Goal: Transaction & Acquisition: Purchase product/service

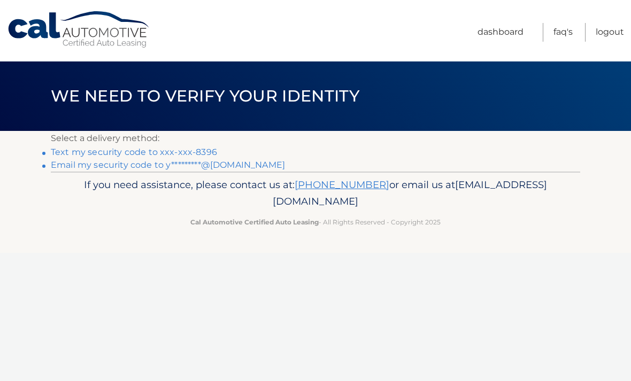
click at [234, 160] on link "Email my security code to y*********@yahoo.com" at bounding box center [168, 165] width 234 height 10
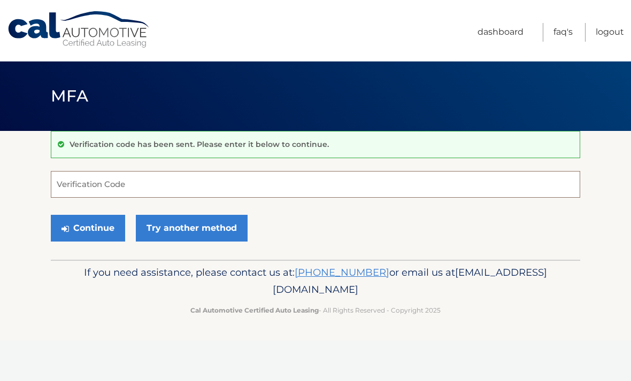
click at [244, 175] on input "Verification Code" at bounding box center [315, 184] width 529 height 27
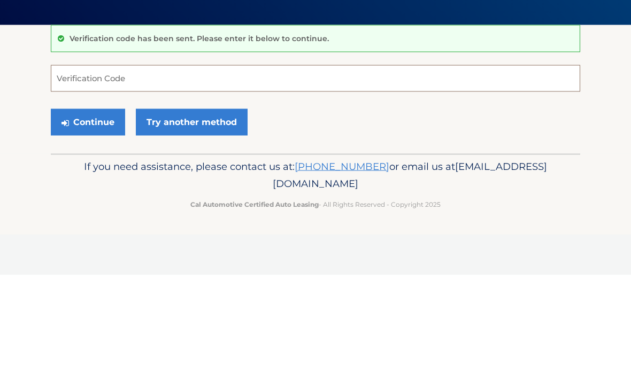
click at [275, 171] on input "Verification Code" at bounding box center [315, 184] width 529 height 27
click at [276, 171] on input "Verification Code" at bounding box center [315, 184] width 529 height 27
click at [261, 171] on input "Verification Code" at bounding box center [315, 184] width 529 height 27
click at [132, 171] on input "Verification Code" at bounding box center [315, 184] width 529 height 27
paste input "536674"
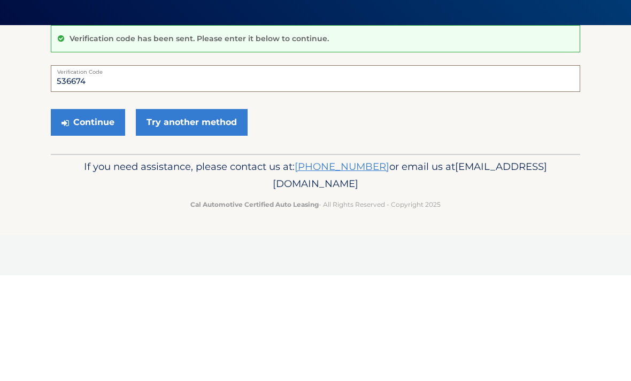
type input "536674"
click at [95, 215] on button "Continue" at bounding box center [88, 228] width 74 height 27
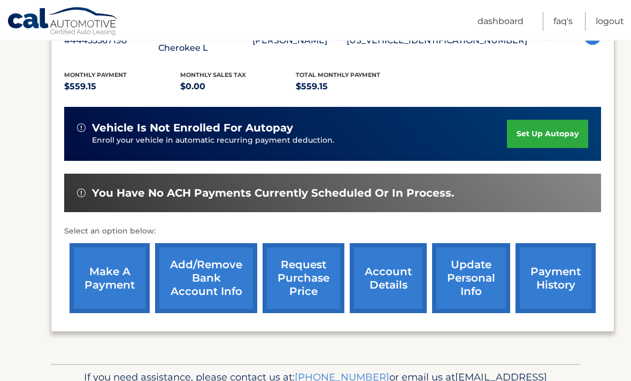
scroll to position [245, 0]
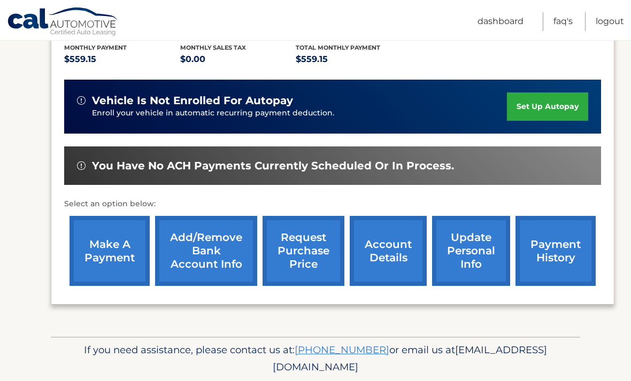
click at [94, 238] on link "make a payment" at bounding box center [109, 251] width 80 height 70
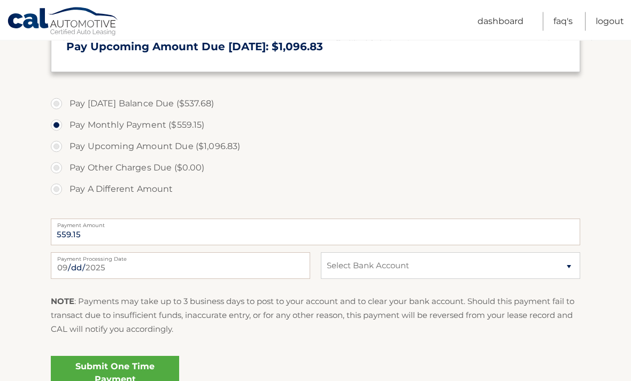
scroll to position [350, 0]
click at [137, 373] on link "Submit One Time Payment" at bounding box center [115, 373] width 128 height 34
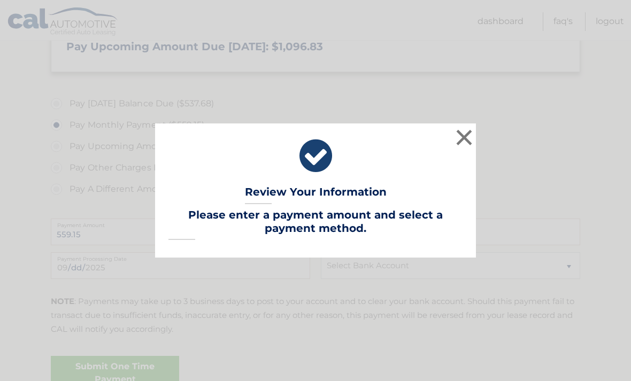
click at [458, 148] on button "×" at bounding box center [463, 137] width 21 height 21
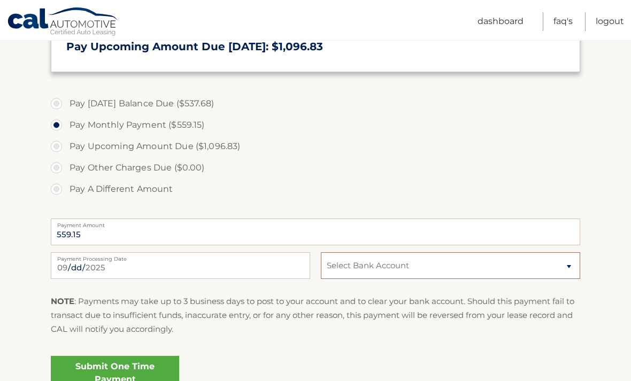
click at [566, 270] on select "Select Bank Account Checking JPMORGAN CHASE BANK, NA *****0790 Checking JPMORGA…" at bounding box center [450, 265] width 259 height 27
select select "ZmFjMTJjYzItNWVlYi00M2MzLTk3NWQtM2YyMjFhZTFlOWEx"
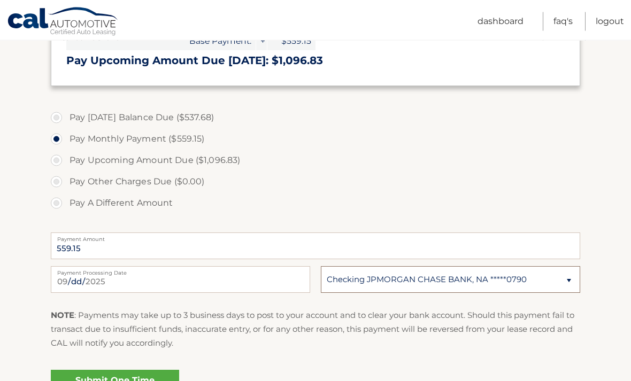
scroll to position [334, 0]
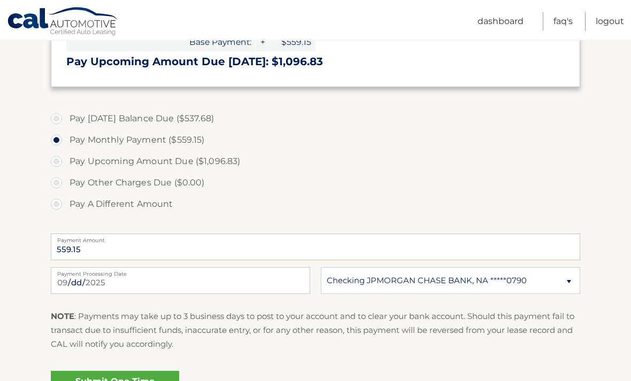
click at [13, 280] on section "Account Overview | Make a Payment Payment Information Balance Forward: Late Cha…" at bounding box center [315, 109] width 631 height 624
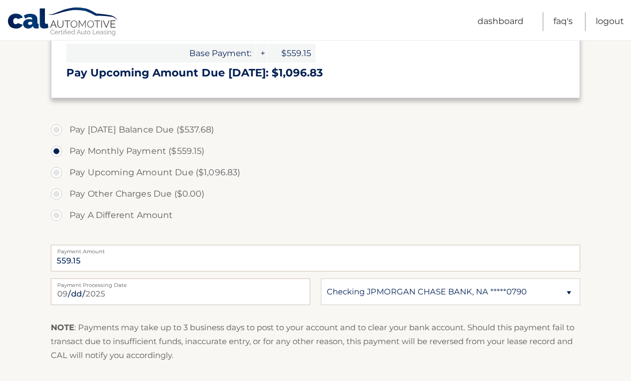
scroll to position [312, 0]
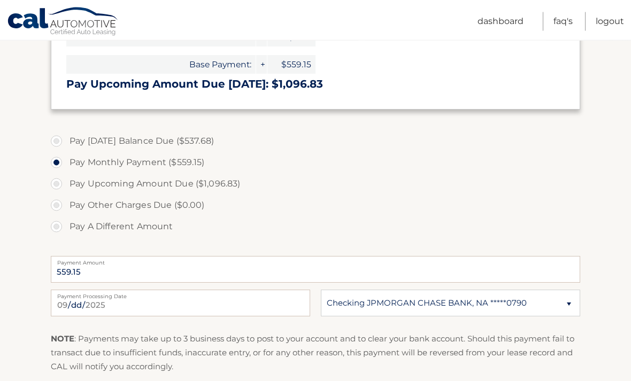
click at [527, 373] on div "NOTE : Payments may take up to 3 business days to post to your account and to c…" at bounding box center [315, 358] width 529 height 50
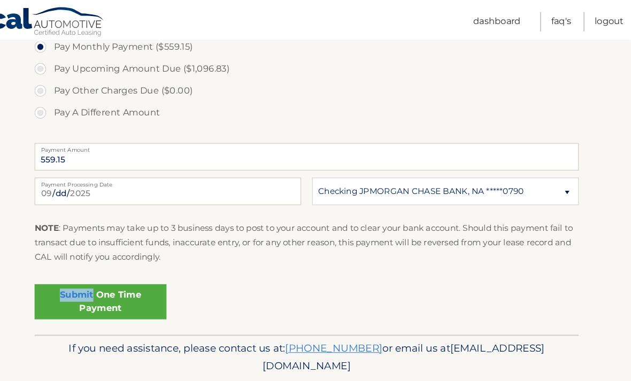
scroll to position [429, 0]
click at [143, 296] on link "Submit One Time Payment" at bounding box center [115, 294] width 128 height 34
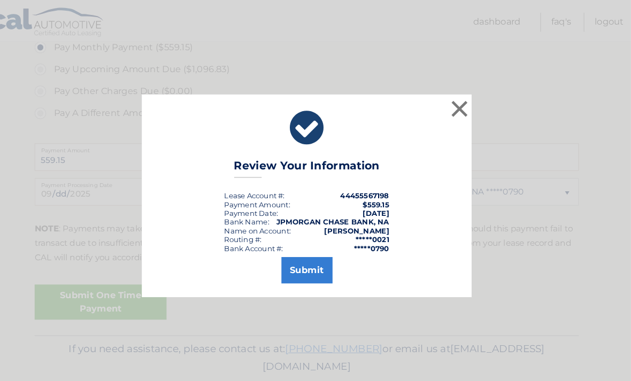
click at [304, 271] on button "Submit" at bounding box center [316, 263] width 50 height 26
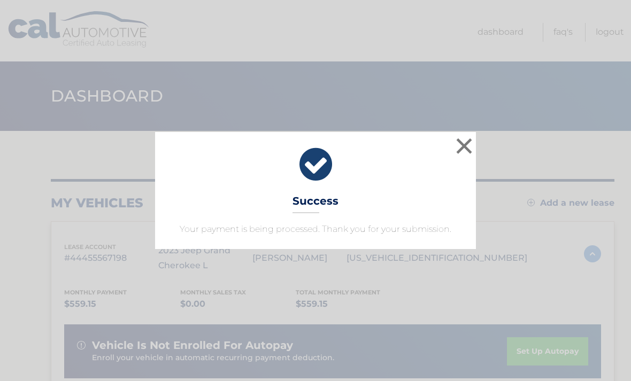
click at [461, 149] on button "×" at bounding box center [463, 145] width 21 height 21
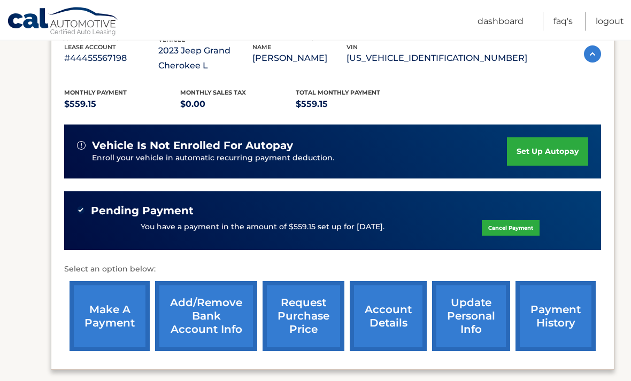
scroll to position [202, 0]
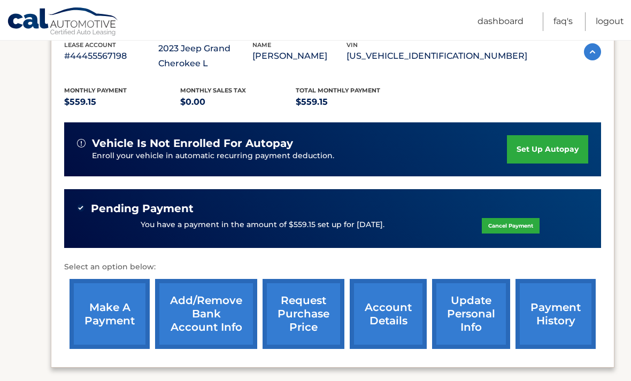
click at [557, 304] on link "payment history" at bounding box center [555, 314] width 80 height 70
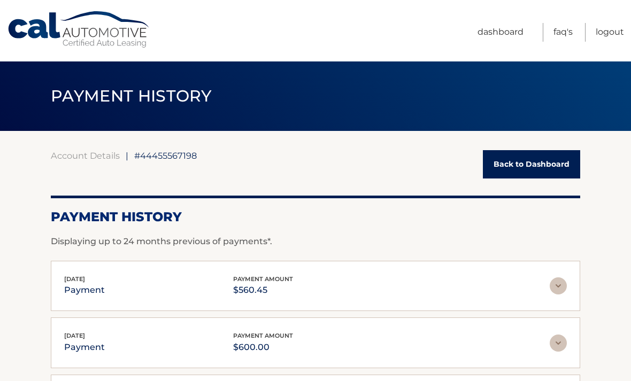
click at [551, 166] on link "Back to Dashboard" at bounding box center [531, 164] width 97 height 28
click at [544, 157] on link "Back to Dashboard" at bounding box center [531, 164] width 97 height 28
click at [544, 160] on link "Back to Dashboard" at bounding box center [531, 164] width 97 height 28
click at [539, 162] on link "Back to Dashboard" at bounding box center [531, 164] width 97 height 28
click at [529, 156] on link "Back to Dashboard" at bounding box center [531, 164] width 97 height 28
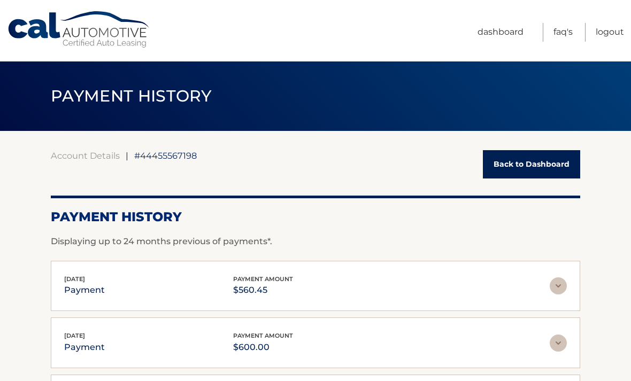
click at [522, 165] on link "Back to Dashboard" at bounding box center [531, 164] width 97 height 28
click at [521, 168] on link "Back to Dashboard" at bounding box center [531, 164] width 97 height 28
click at [519, 170] on link "Back to Dashboard" at bounding box center [531, 164] width 97 height 28
click at [559, 287] on img at bounding box center [558, 285] width 17 height 17
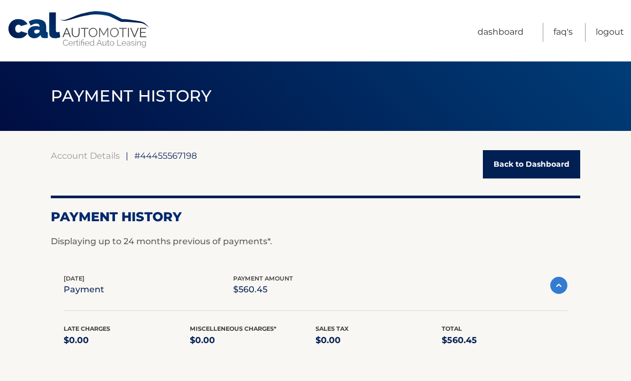
click at [559, 286] on img at bounding box center [558, 285] width 17 height 17
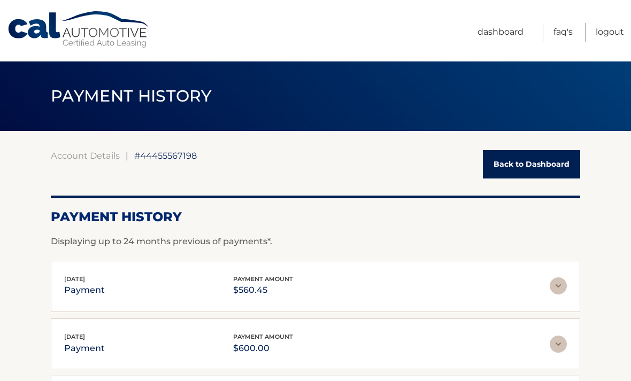
click at [557, 288] on img at bounding box center [558, 285] width 17 height 17
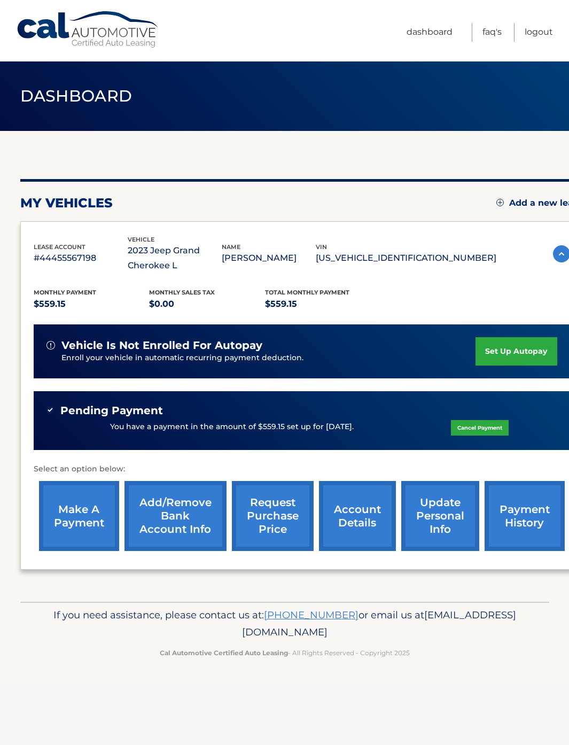
click at [494, 381] on link "Cancel Payment" at bounding box center [480, 428] width 58 height 16
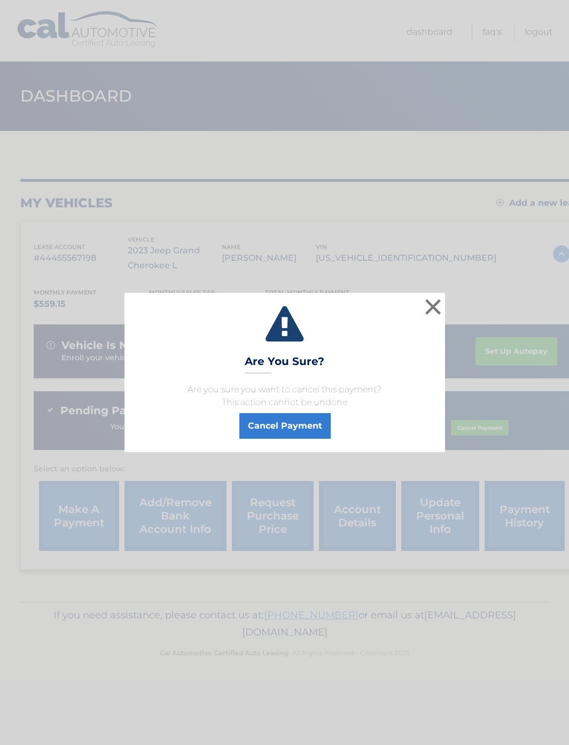
click at [494, 381] on div "× Are You Sure? Are you sure you want to cancel this payment? This action canno…" at bounding box center [284, 372] width 561 height 159
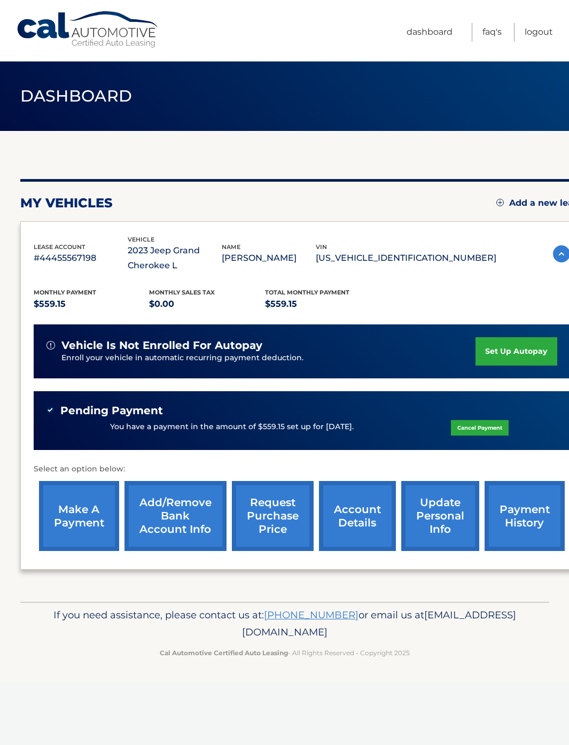
click at [488, 381] on link "Cancel Payment" at bounding box center [480, 428] width 58 height 16
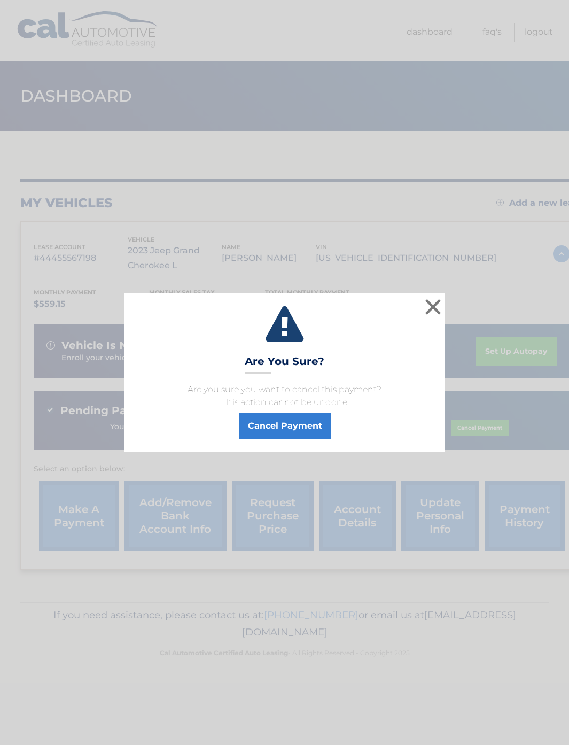
click at [435, 318] on button "×" at bounding box center [433, 306] width 21 height 21
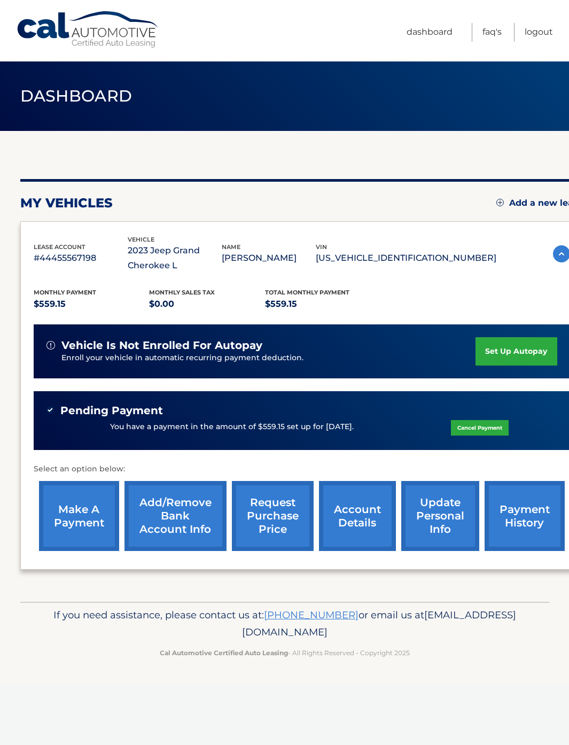
click at [524, 381] on link "payment history" at bounding box center [525, 516] width 80 height 70
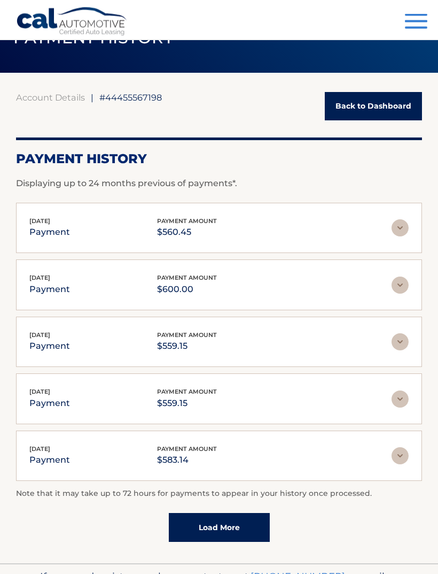
scroll to position [91, 0]
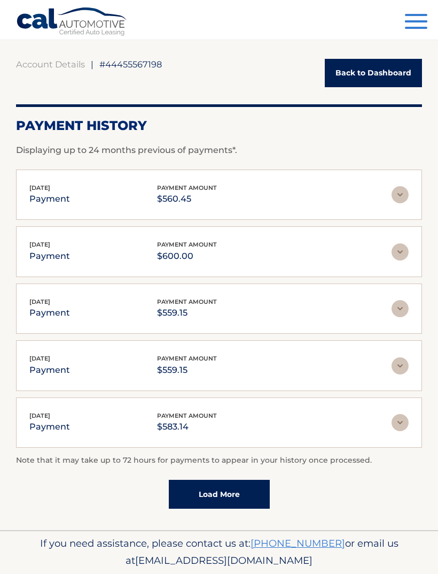
click at [248, 495] on link "Load More" at bounding box center [219, 494] width 101 height 29
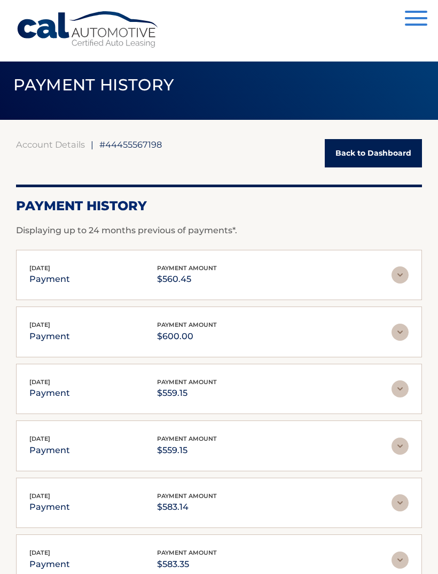
scroll to position [0, 0]
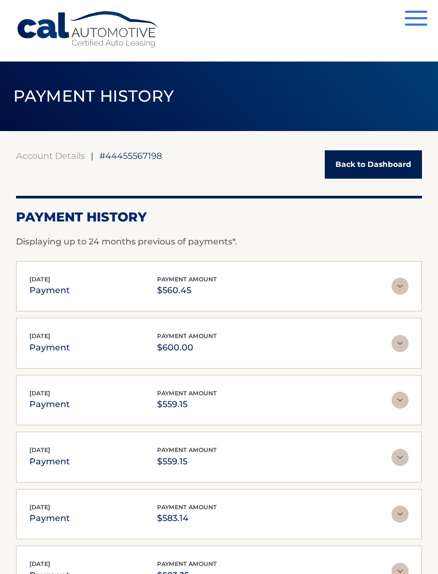
click at [423, 25] on span "button" at bounding box center [416, 25] width 22 height 2
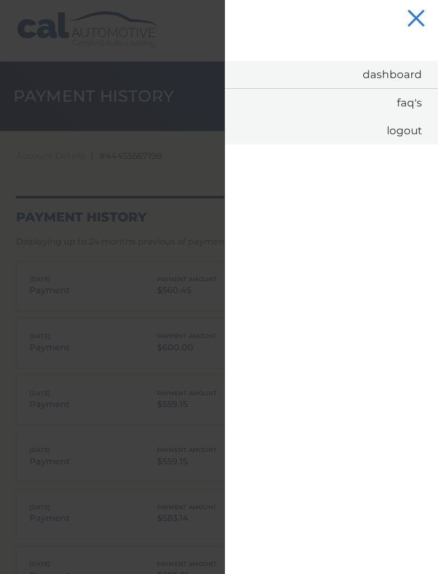
click at [410, 83] on link "Dashboard" at bounding box center [331, 74] width 213 height 27
click at [399, 85] on link "Dashboard" at bounding box center [331, 74] width 213 height 27
click at [415, 25] on button "Menu" at bounding box center [416, 20] width 22 height 18
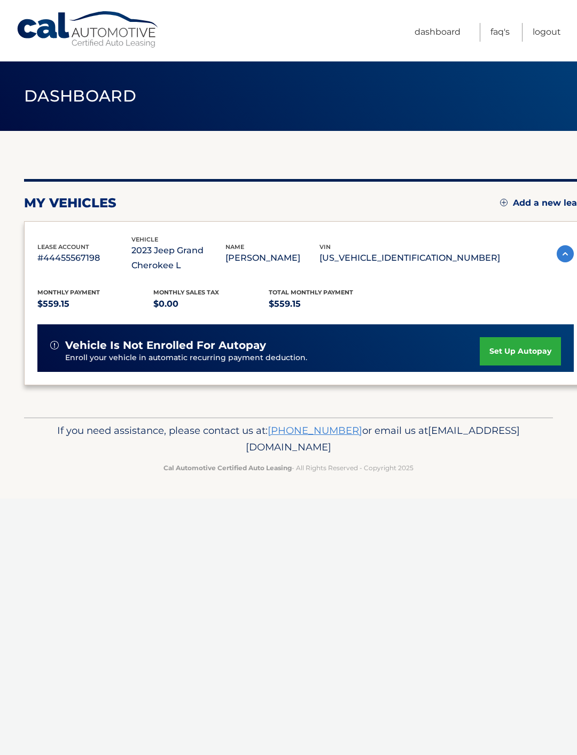
click at [553, 28] on ul "Dashboard FAQ's Logout" at bounding box center [488, 30] width 146 height 61
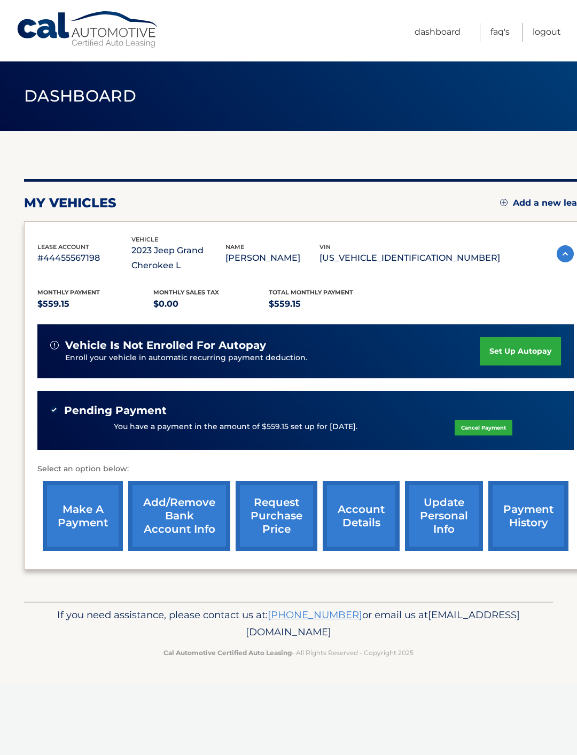
click at [367, 524] on link "account details" at bounding box center [361, 516] width 77 height 70
click at [372, 519] on link "account details" at bounding box center [361, 516] width 77 height 70
click at [370, 513] on link "account details" at bounding box center [361, 516] width 77 height 70
click at [373, 517] on link "account details" at bounding box center [361, 516] width 77 height 70
click at [364, 527] on link "account details" at bounding box center [361, 516] width 77 height 70
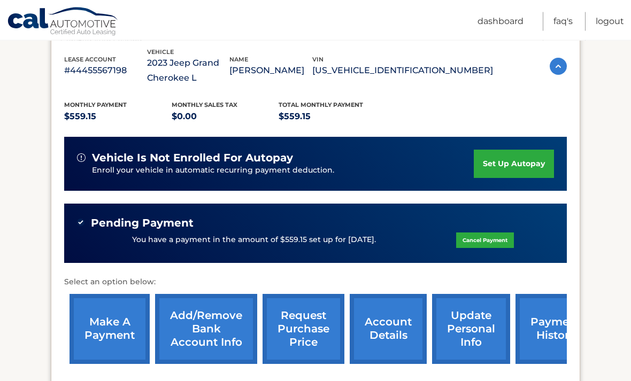
scroll to position [205, 0]
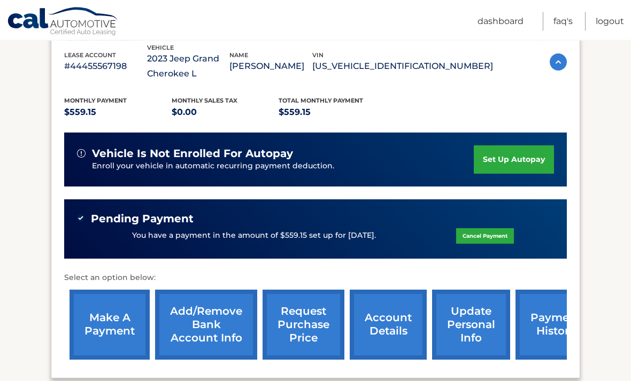
click at [75, 233] on div "Pending Payment You have a payment in the amount of $559.15 set up for [DATE]. …" at bounding box center [315, 229] width 503 height 59
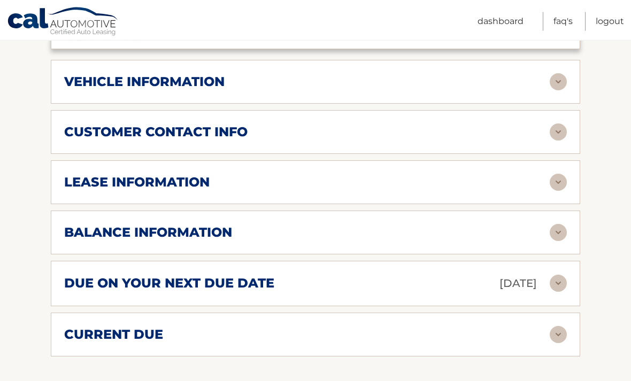
scroll to position [535, 0]
click at [557, 180] on img at bounding box center [558, 182] width 17 height 17
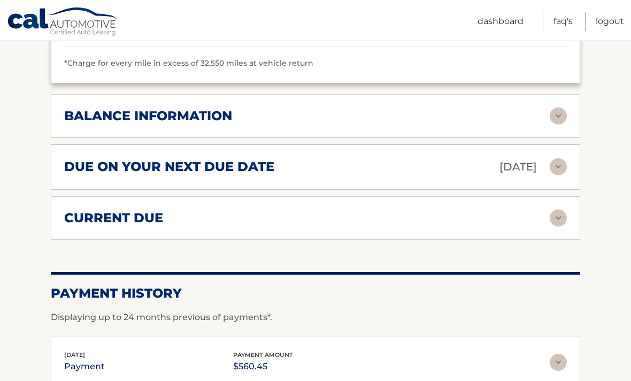
scroll to position [870, 0]
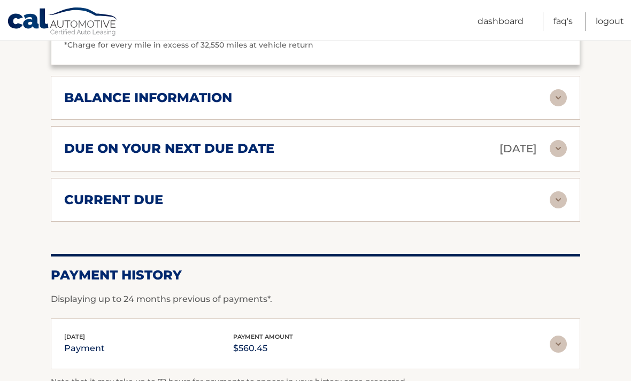
click at [559, 96] on img at bounding box center [558, 97] width 17 height 17
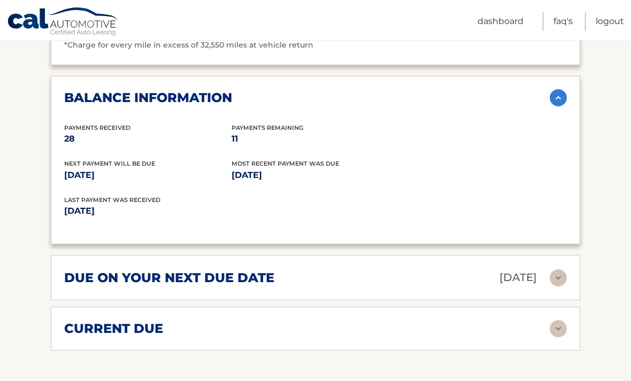
click at [566, 270] on img at bounding box center [558, 277] width 17 height 17
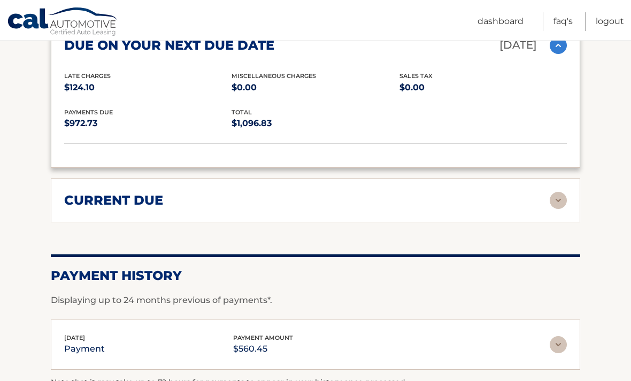
scroll to position [1114, 0]
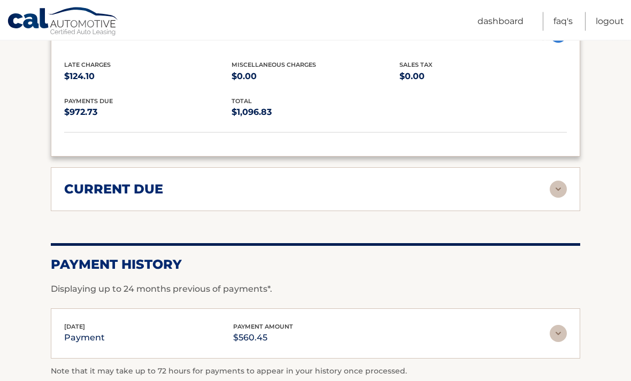
click at [559, 184] on img at bounding box center [558, 189] width 17 height 17
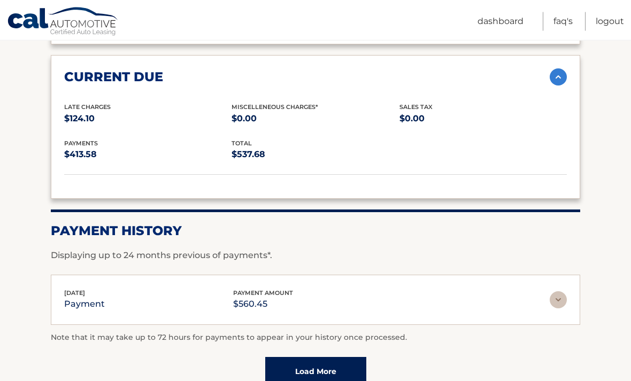
scroll to position [1292, 0]
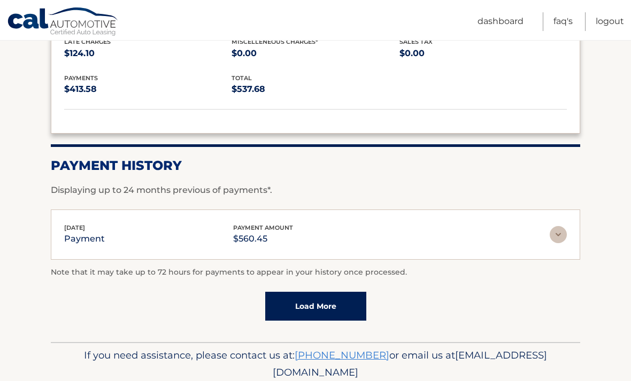
click at [552, 233] on img at bounding box center [558, 234] width 17 height 17
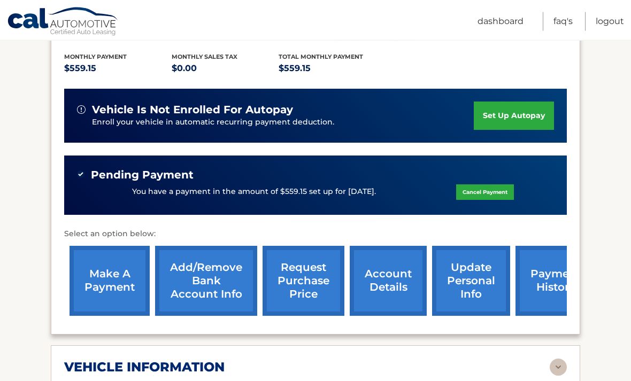
scroll to position [250, 0]
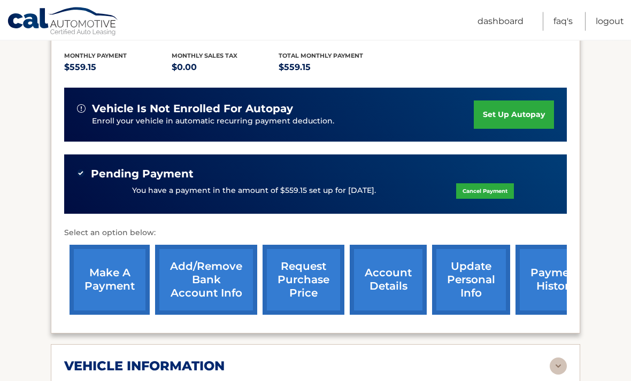
click at [553, 281] on link "payment history" at bounding box center [555, 280] width 80 height 70
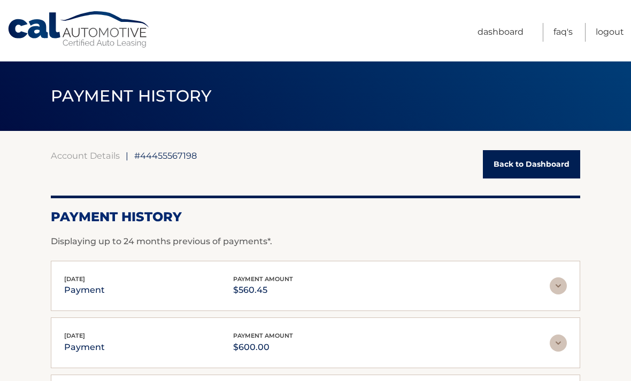
click at [556, 166] on link "Back to Dashboard" at bounding box center [531, 164] width 97 height 28
click at [510, 40] on link "Dashboard" at bounding box center [500, 32] width 46 height 19
click at [560, 41] on link "FAQ's" at bounding box center [562, 32] width 19 height 19
